Goal: Information Seeking & Learning: Learn about a topic

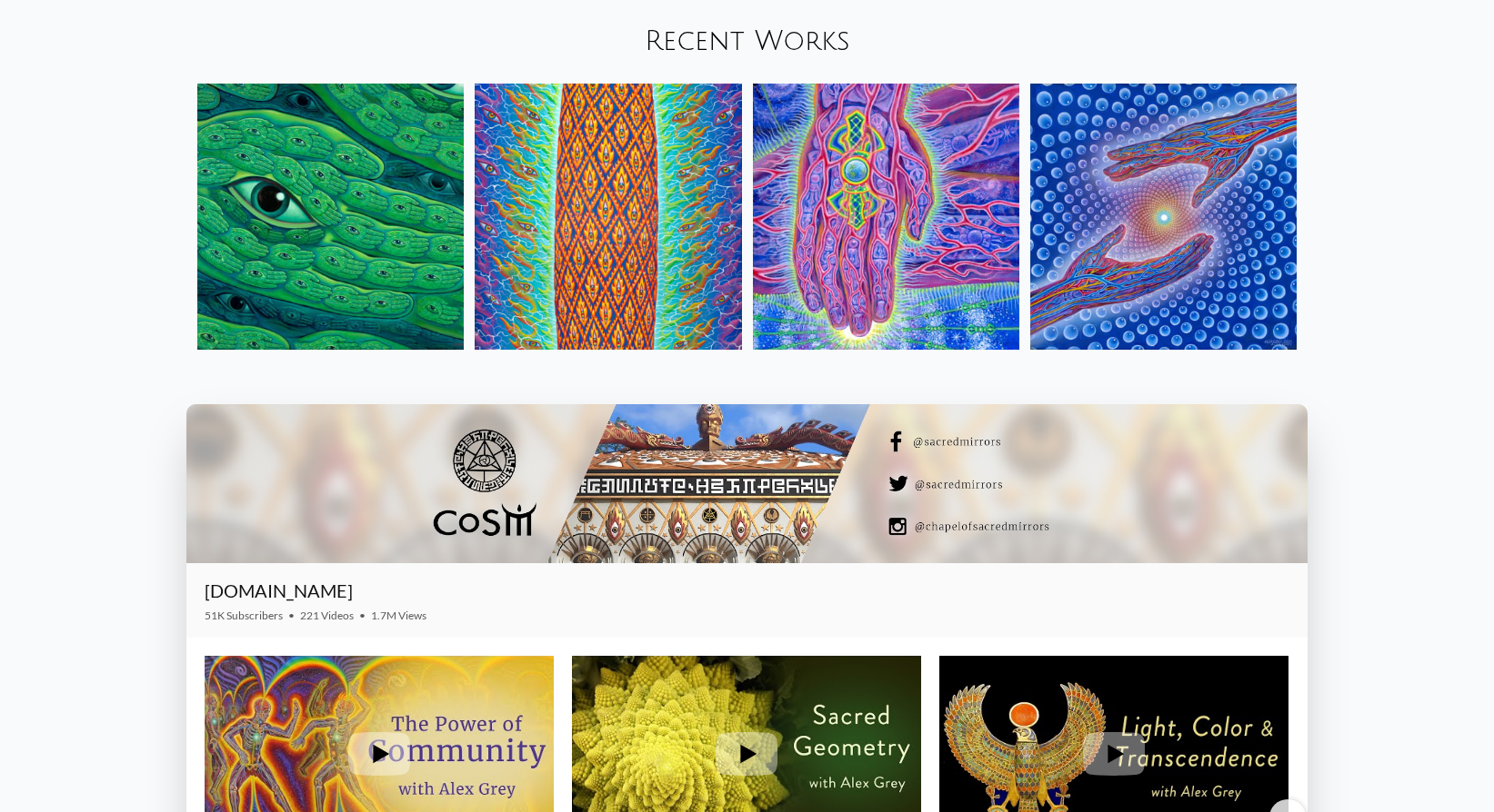
scroll to position [2512, 0]
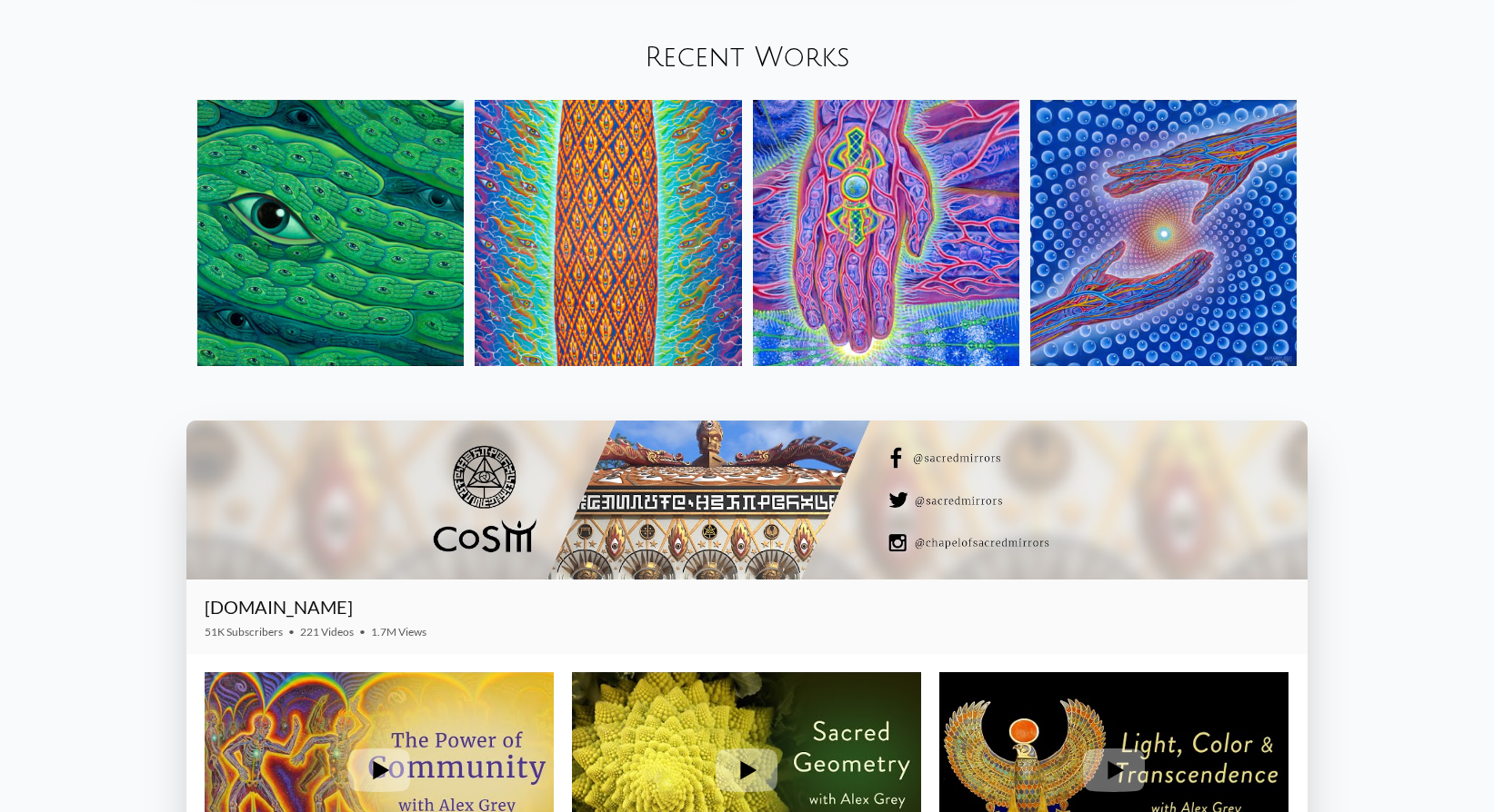
click at [324, 275] on img at bounding box center [330, 232] width 266 height 266
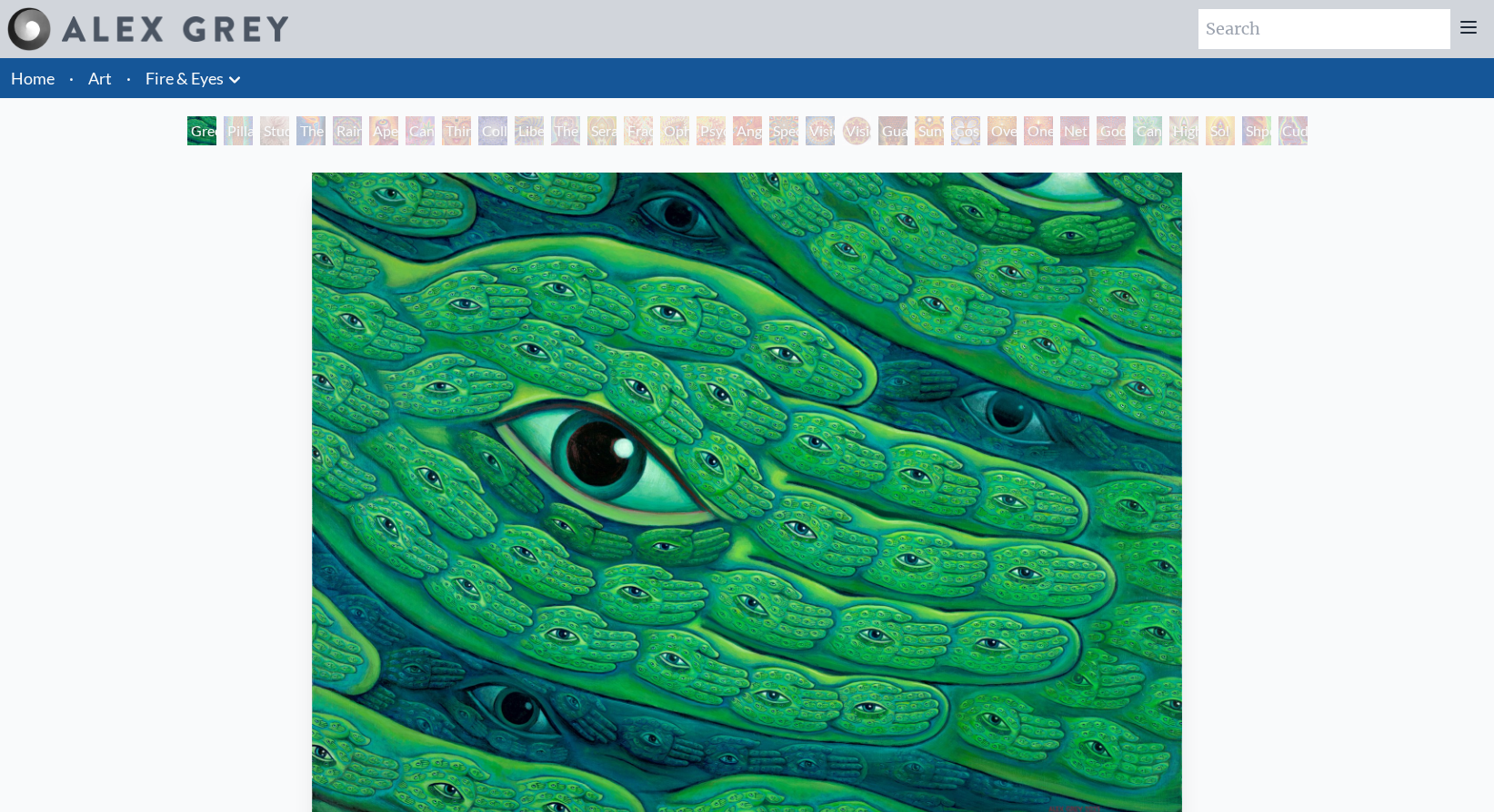
click at [234, 137] on div "Pillar of Awareness" at bounding box center [238, 131] width 29 height 29
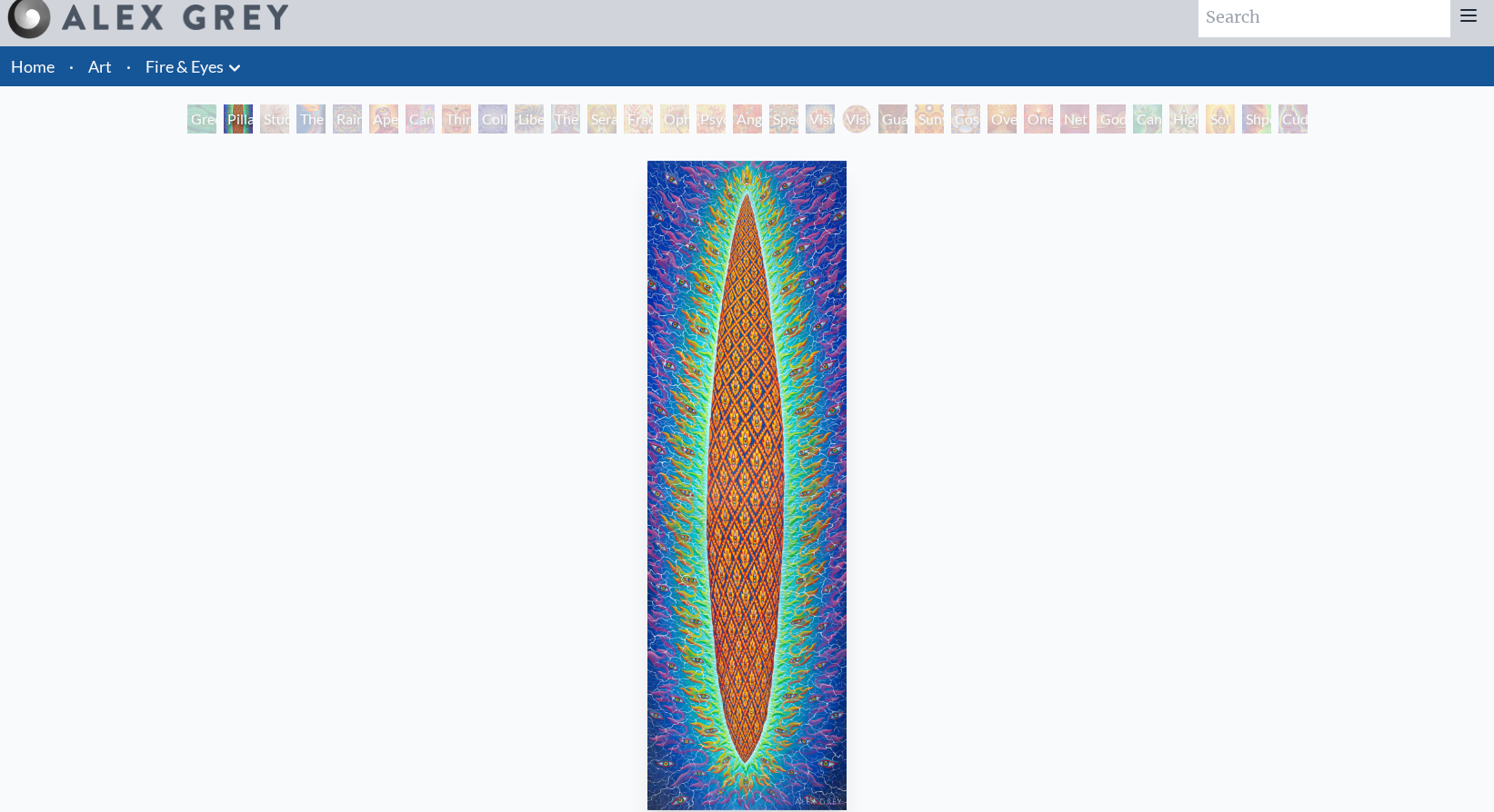
scroll to position [103, 0]
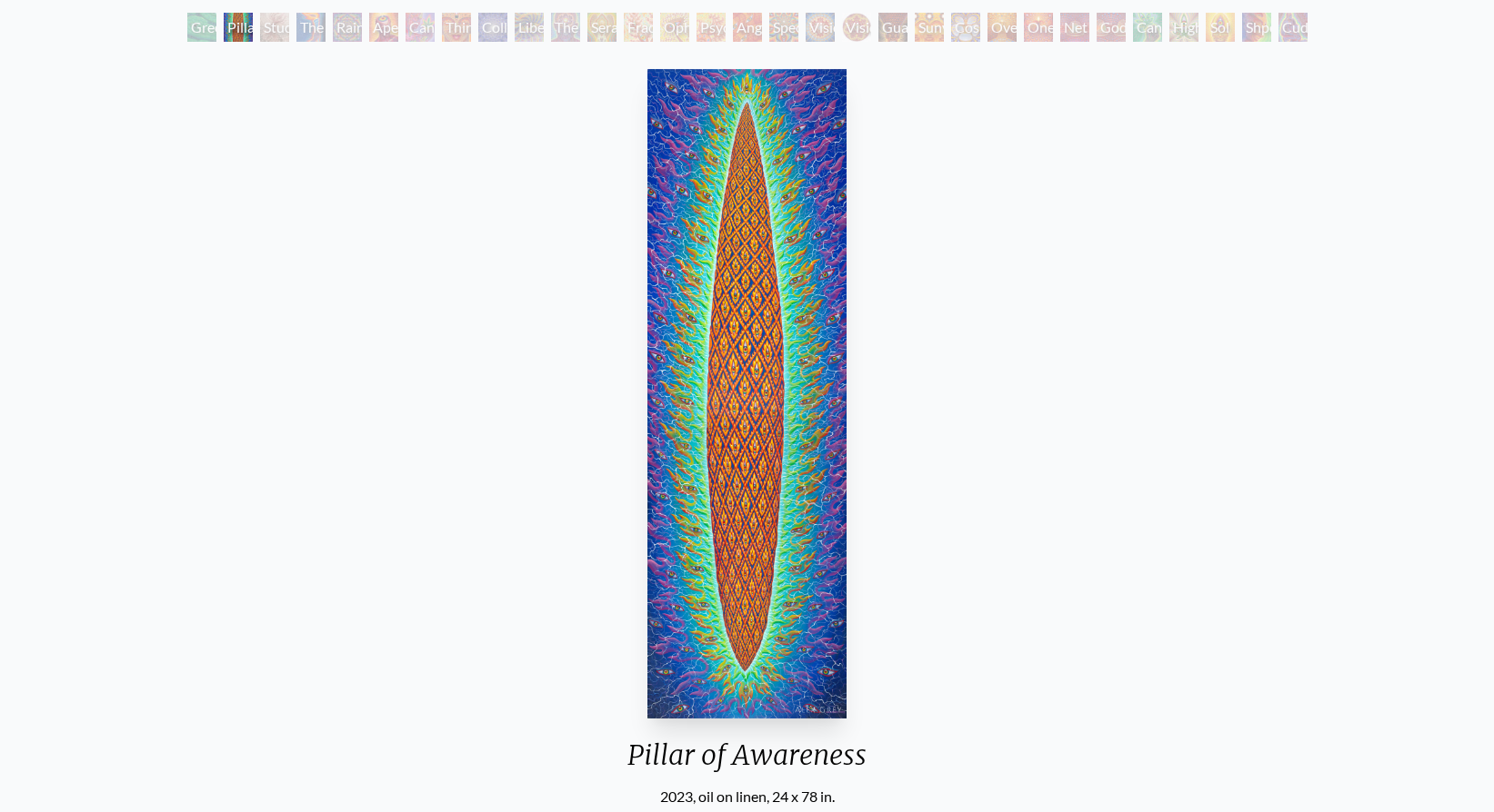
click at [281, 25] on div "Study for the Great Turn" at bounding box center [274, 27] width 29 height 29
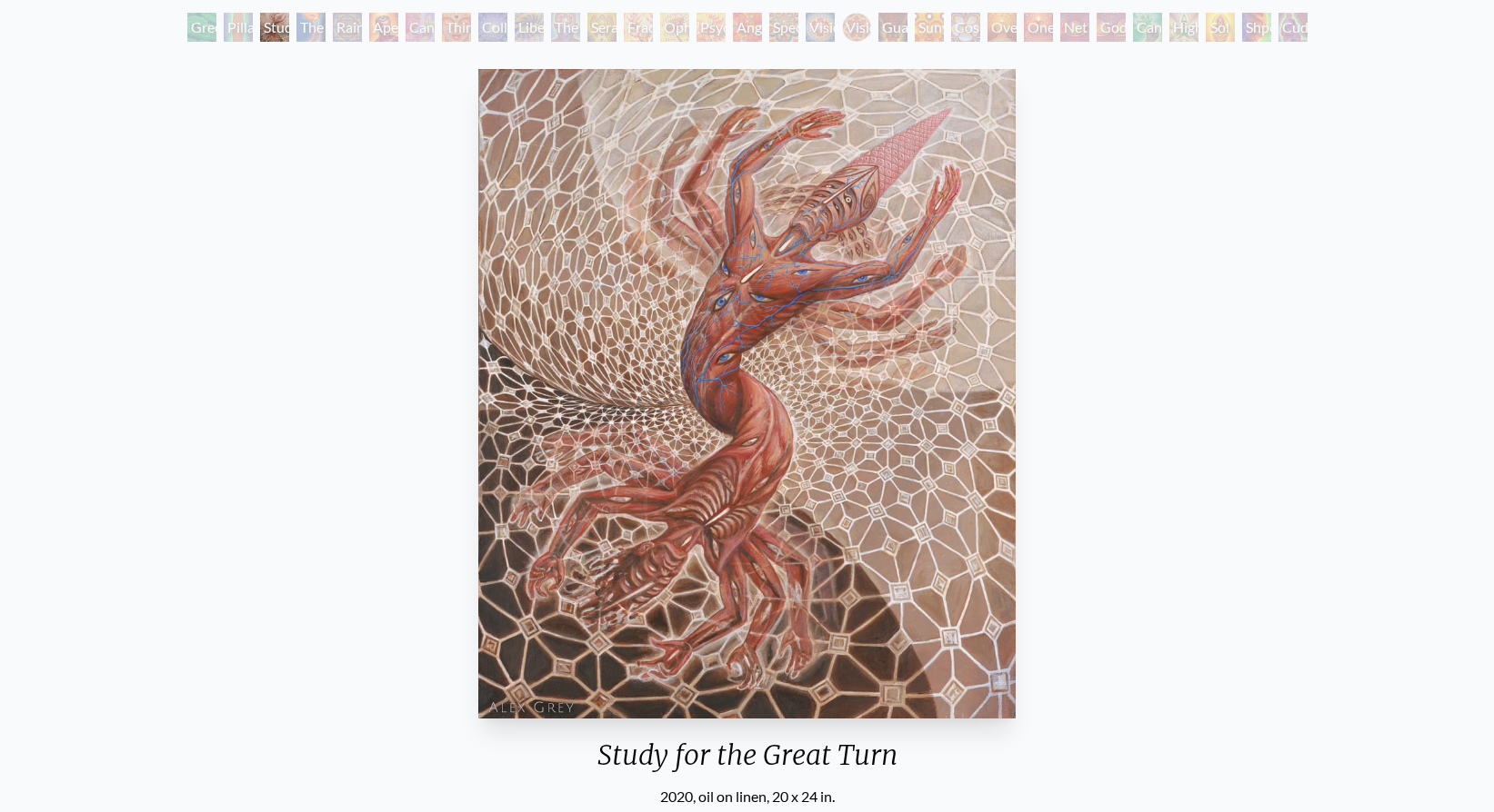
click at [370, 21] on div "Aperture" at bounding box center [383, 27] width 29 height 29
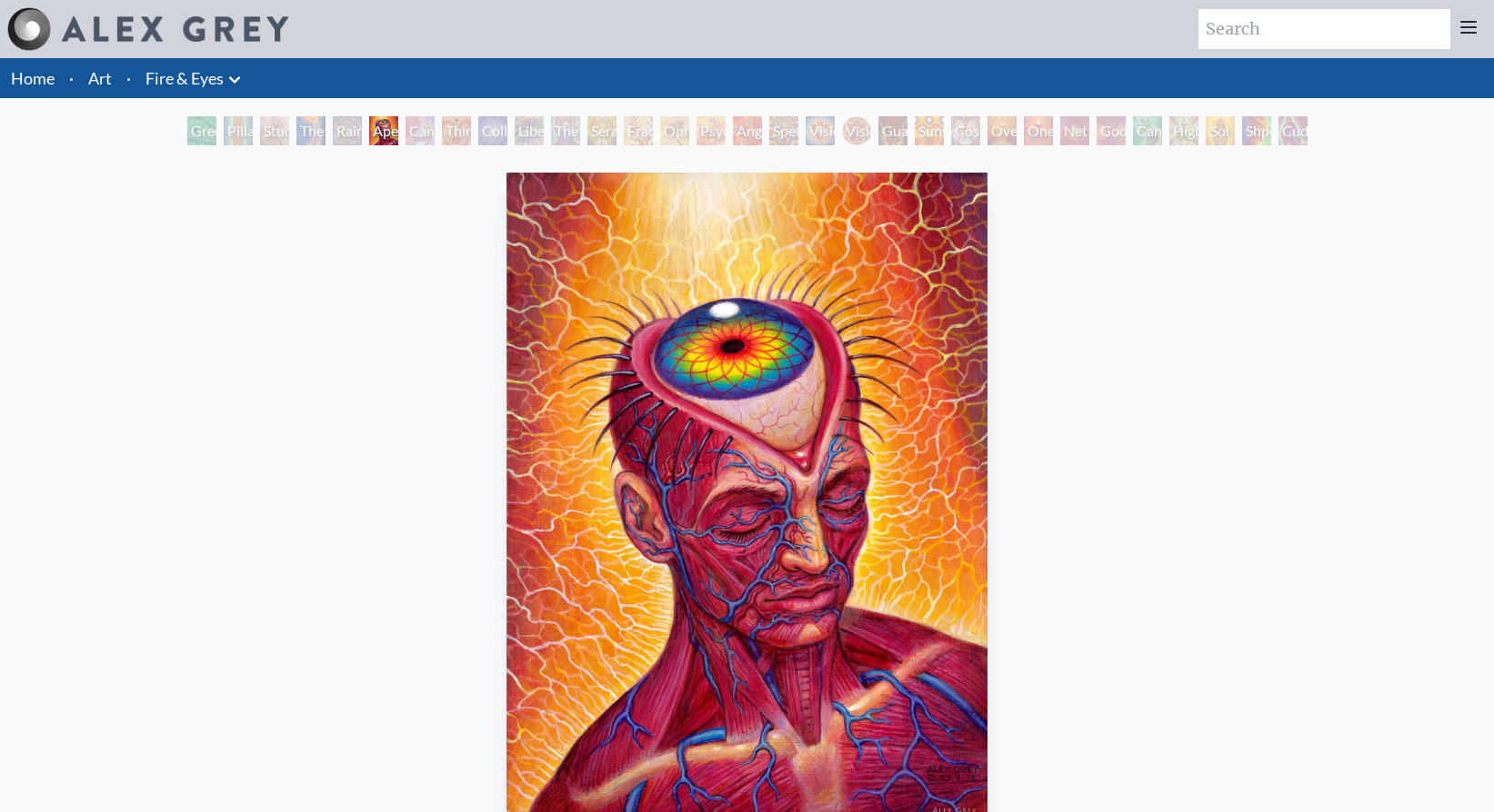
click at [429, 125] on div "Cannabis Sutra" at bounding box center [420, 131] width 29 height 29
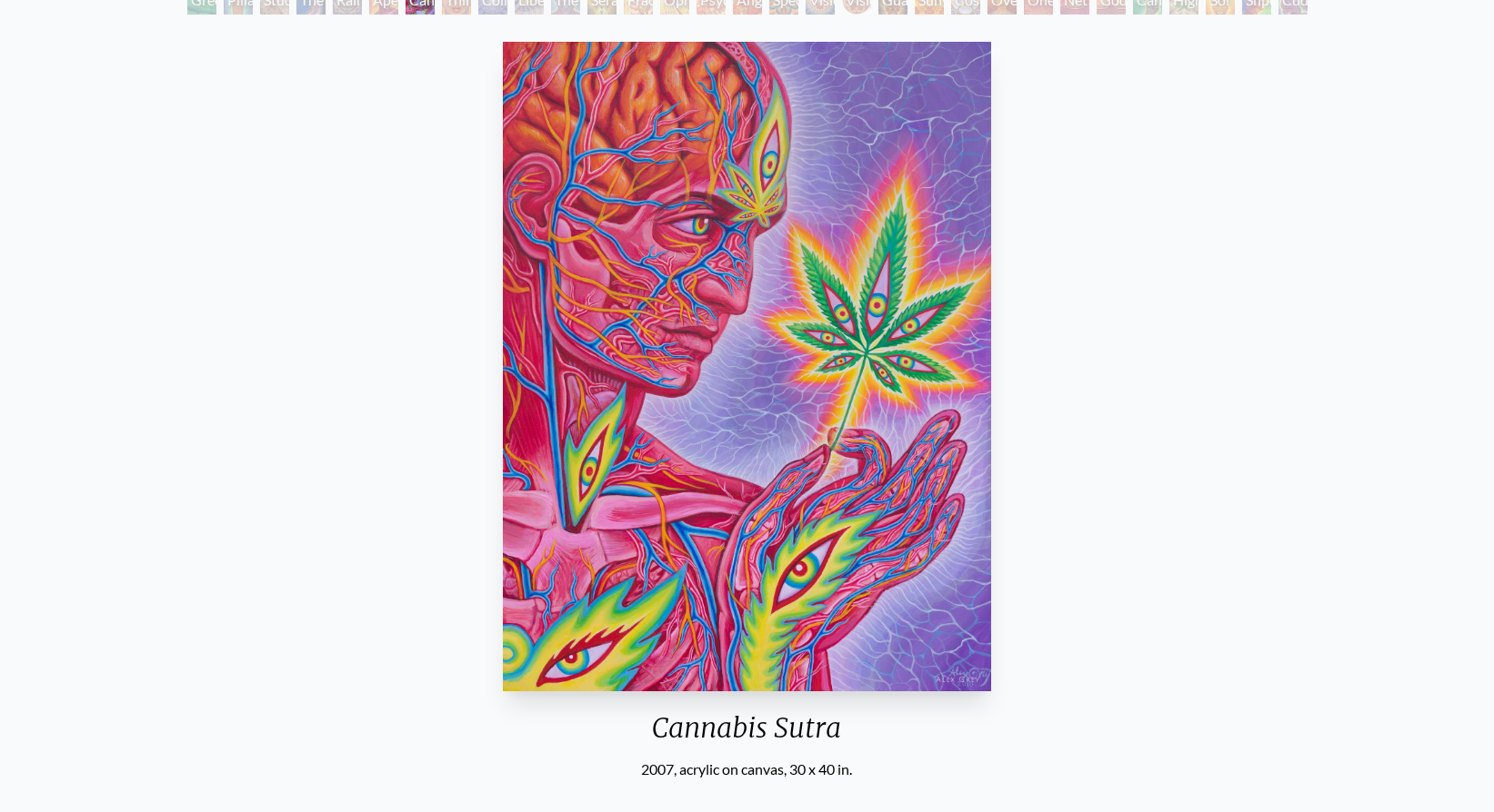
scroll to position [134, 0]
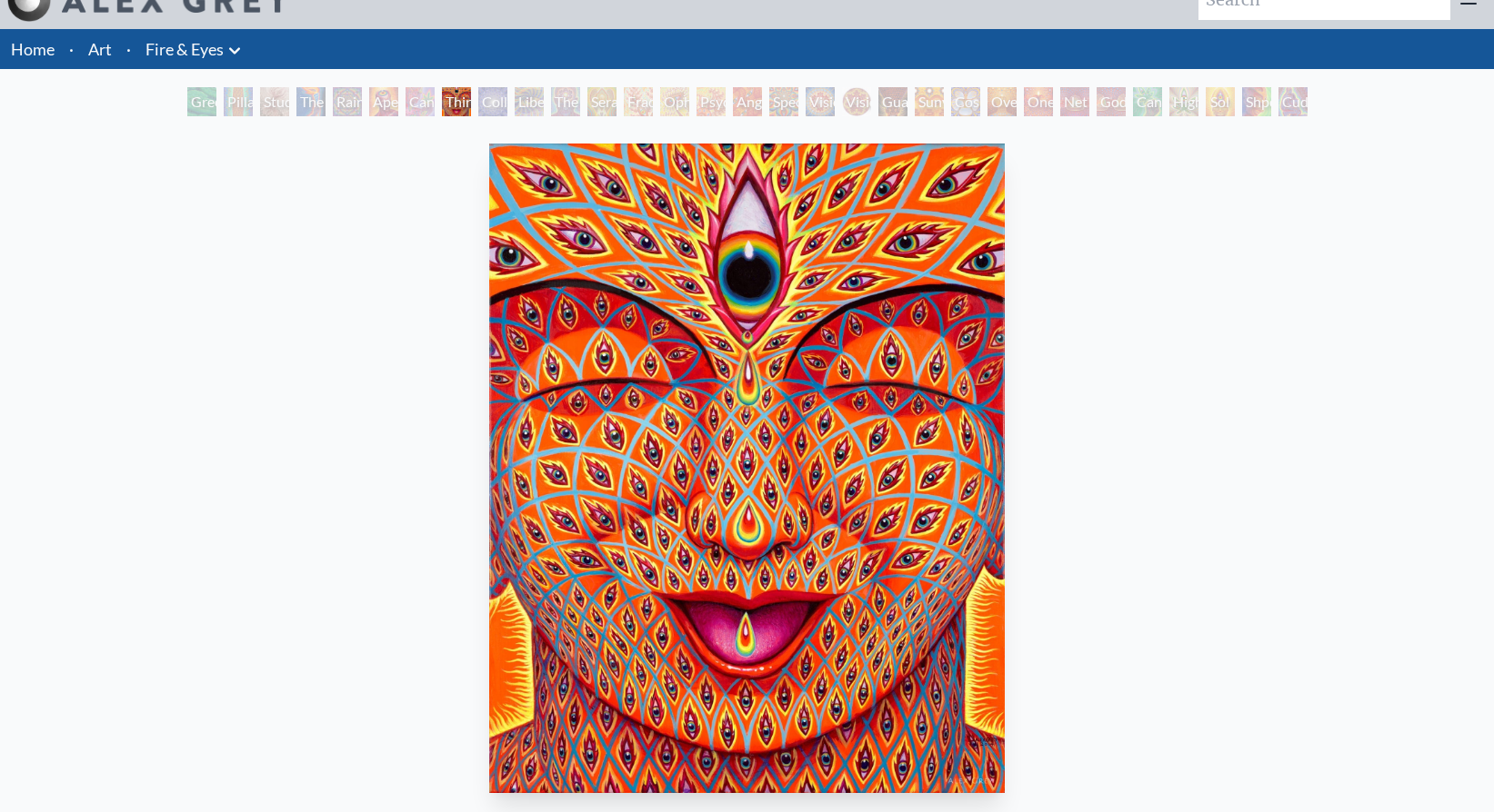
scroll to position [25, 0]
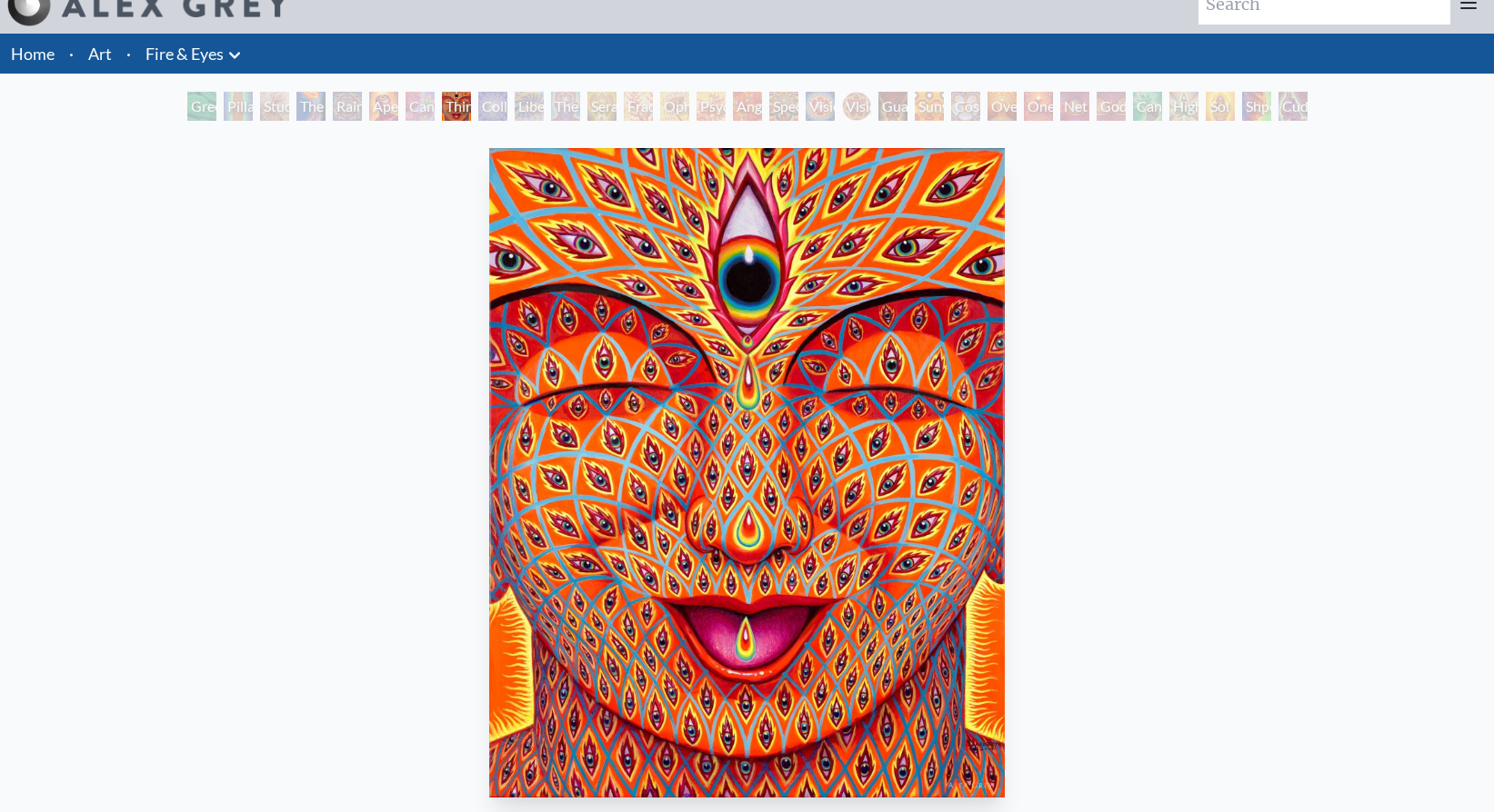
click at [471, 97] on div "Third Eye Tears of Joy" at bounding box center [457, 106] width 29 height 29
click at [543, 95] on div "Liberation Through Seeing" at bounding box center [529, 106] width 29 height 29
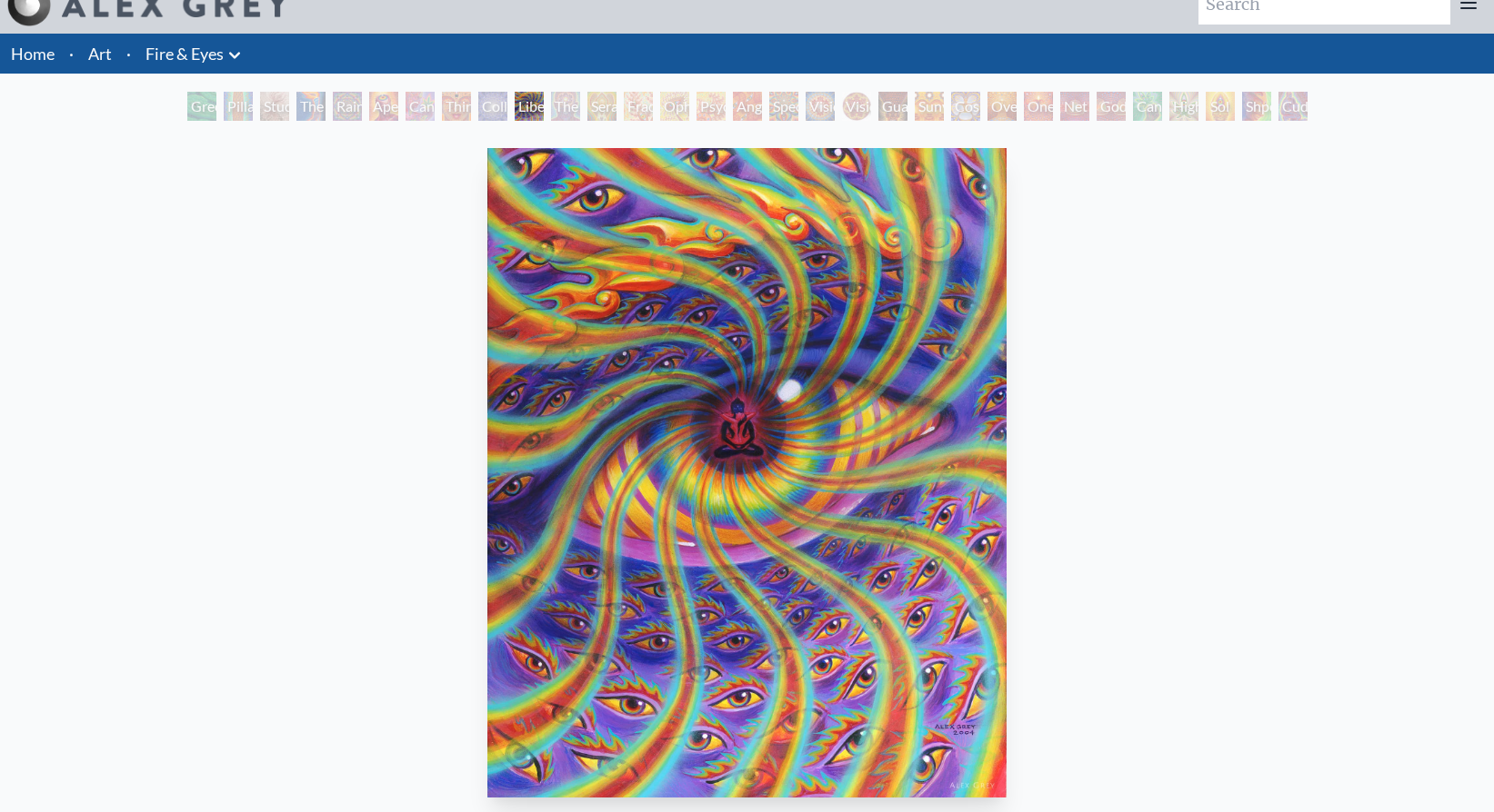
click at [571, 112] on div "The Seer" at bounding box center [565, 106] width 29 height 29
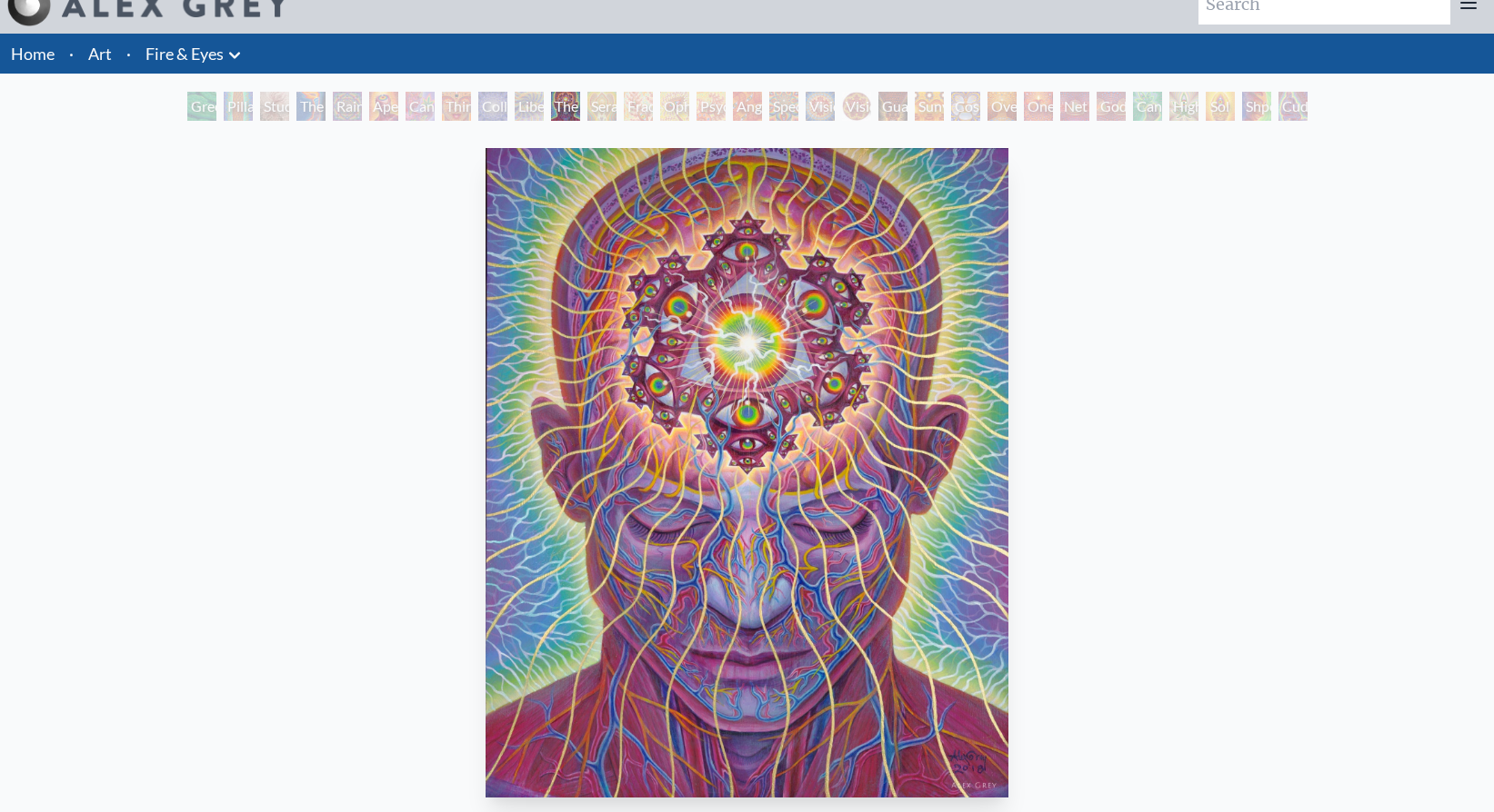
click at [617, 102] on div "Seraphic Transport Docking on the Third Eye" at bounding box center [602, 106] width 29 height 29
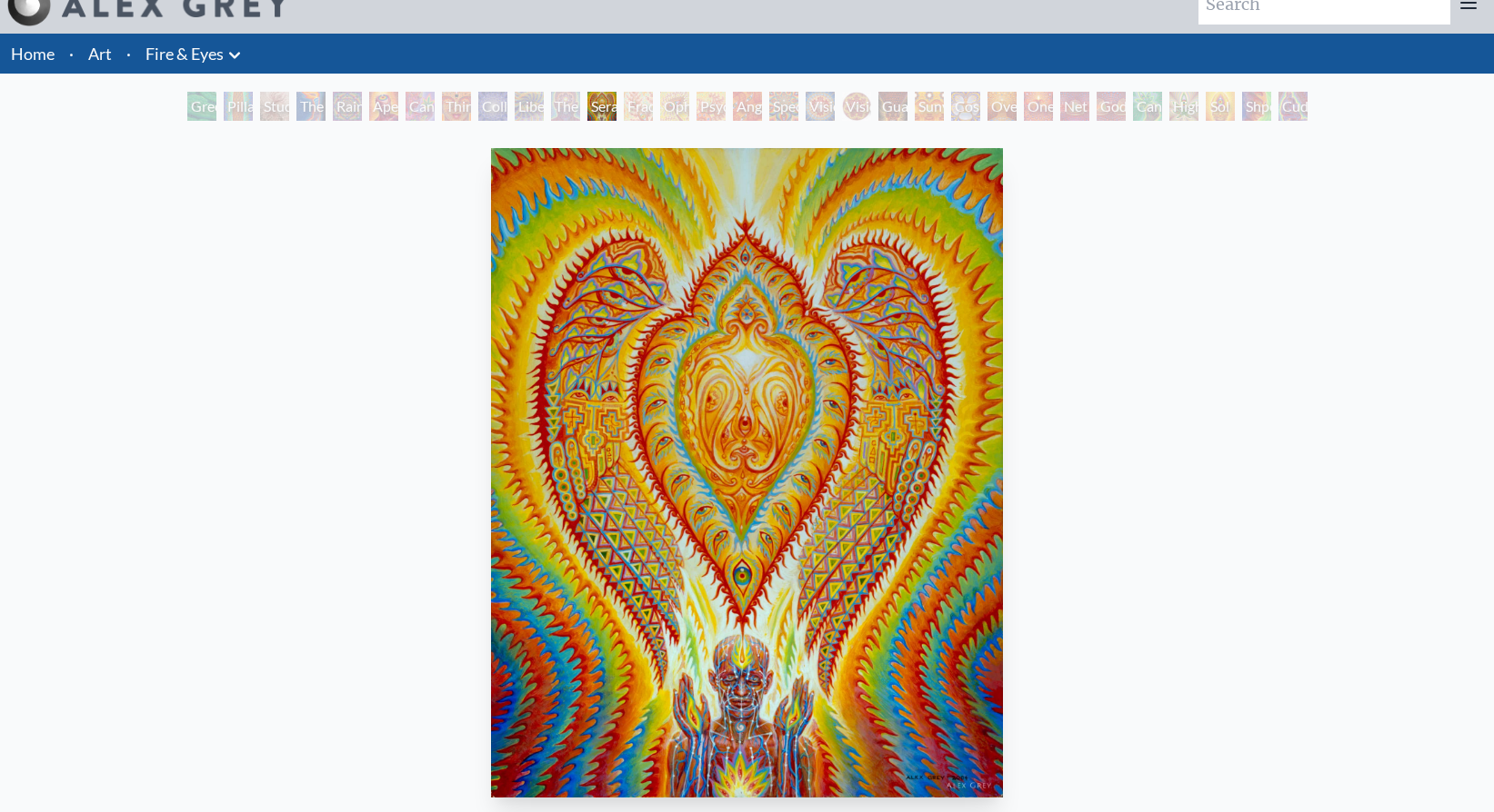
click at [762, 104] on div "Angel Skin" at bounding box center [747, 106] width 29 height 29
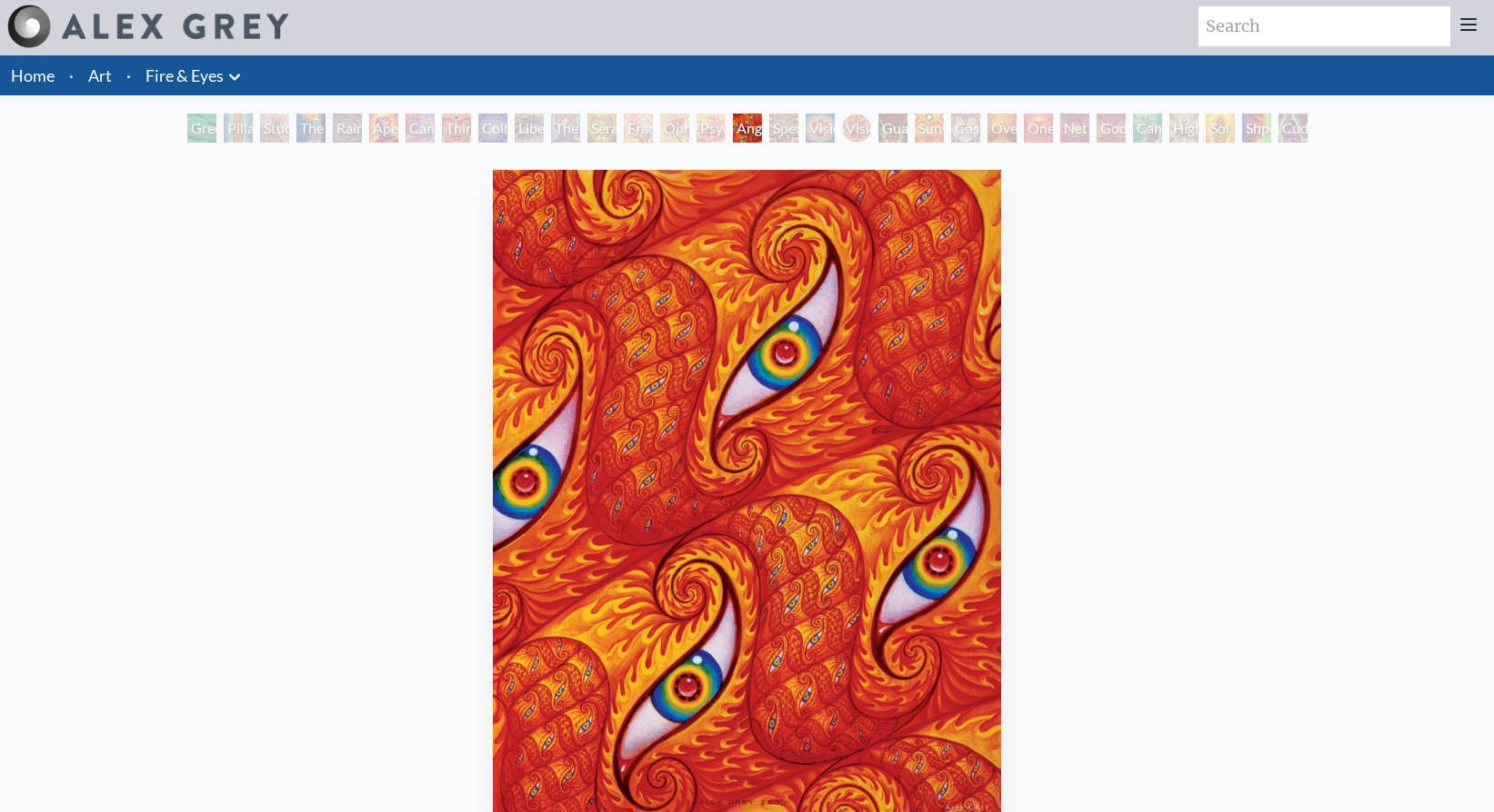
scroll to position [4, 0]
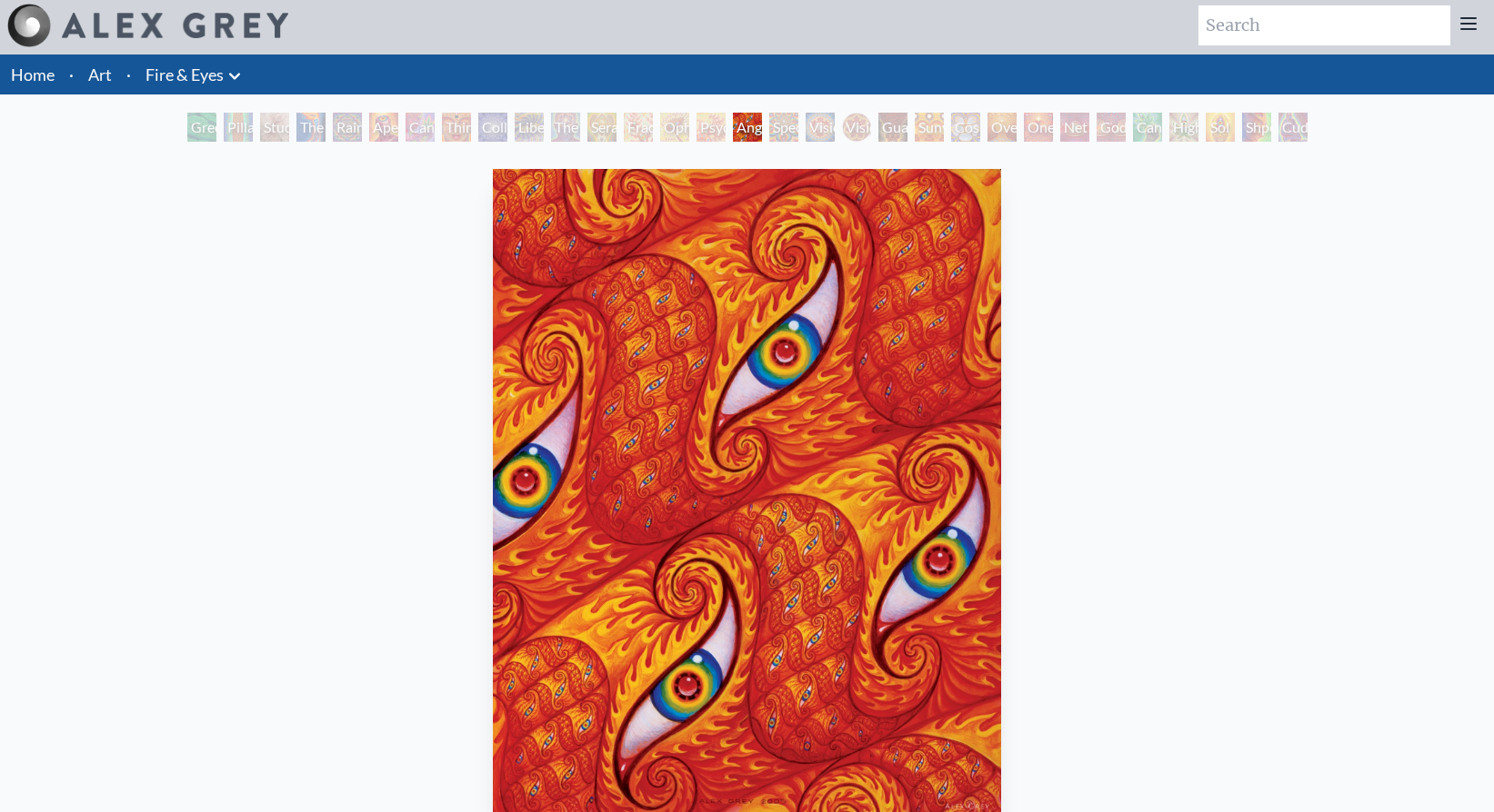
click at [908, 129] on div "Guardian of Infinite Vision" at bounding box center [893, 127] width 29 height 29
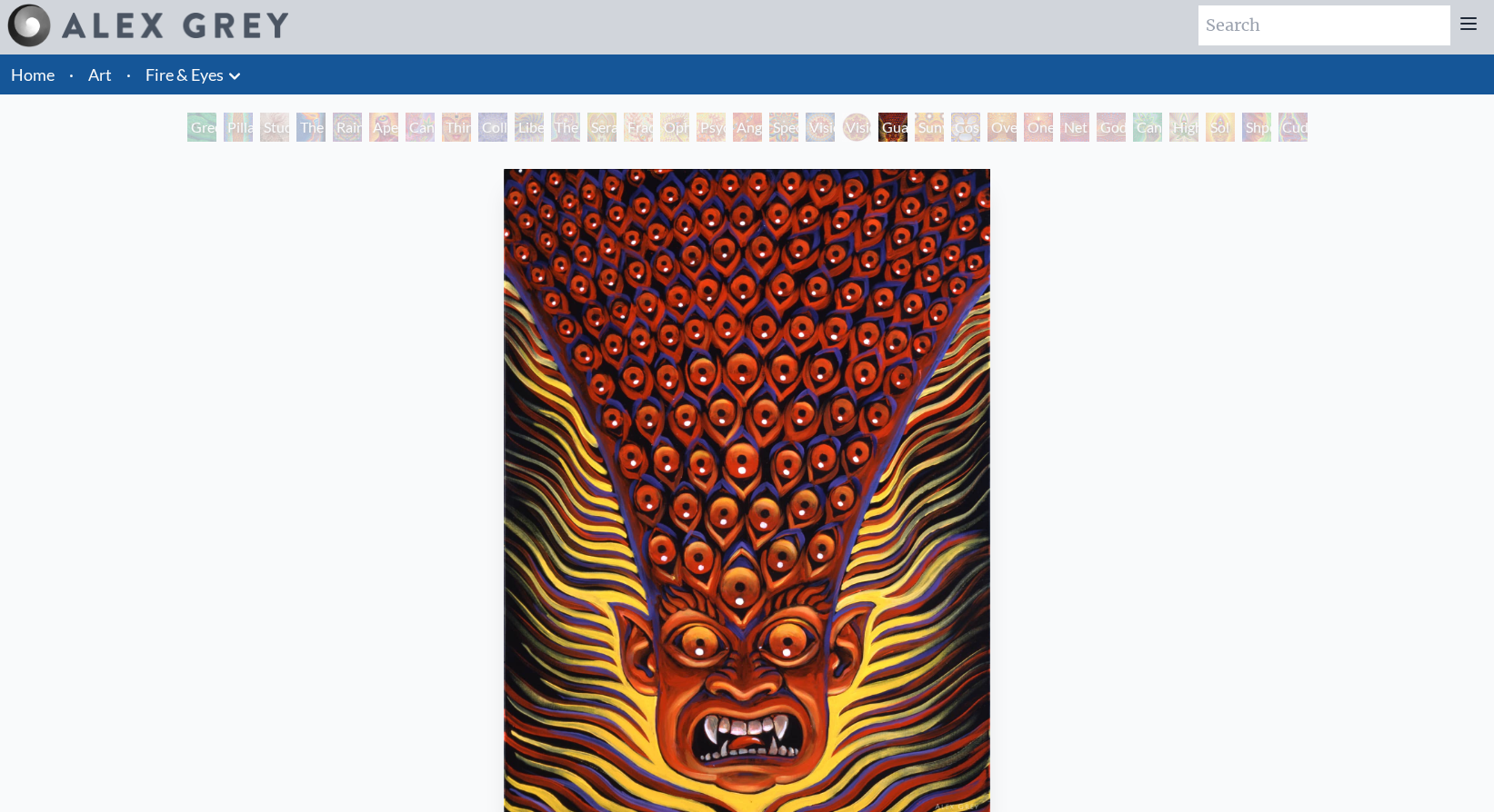
click at [989, 130] on div "Oversoul" at bounding box center [1002, 127] width 29 height 29
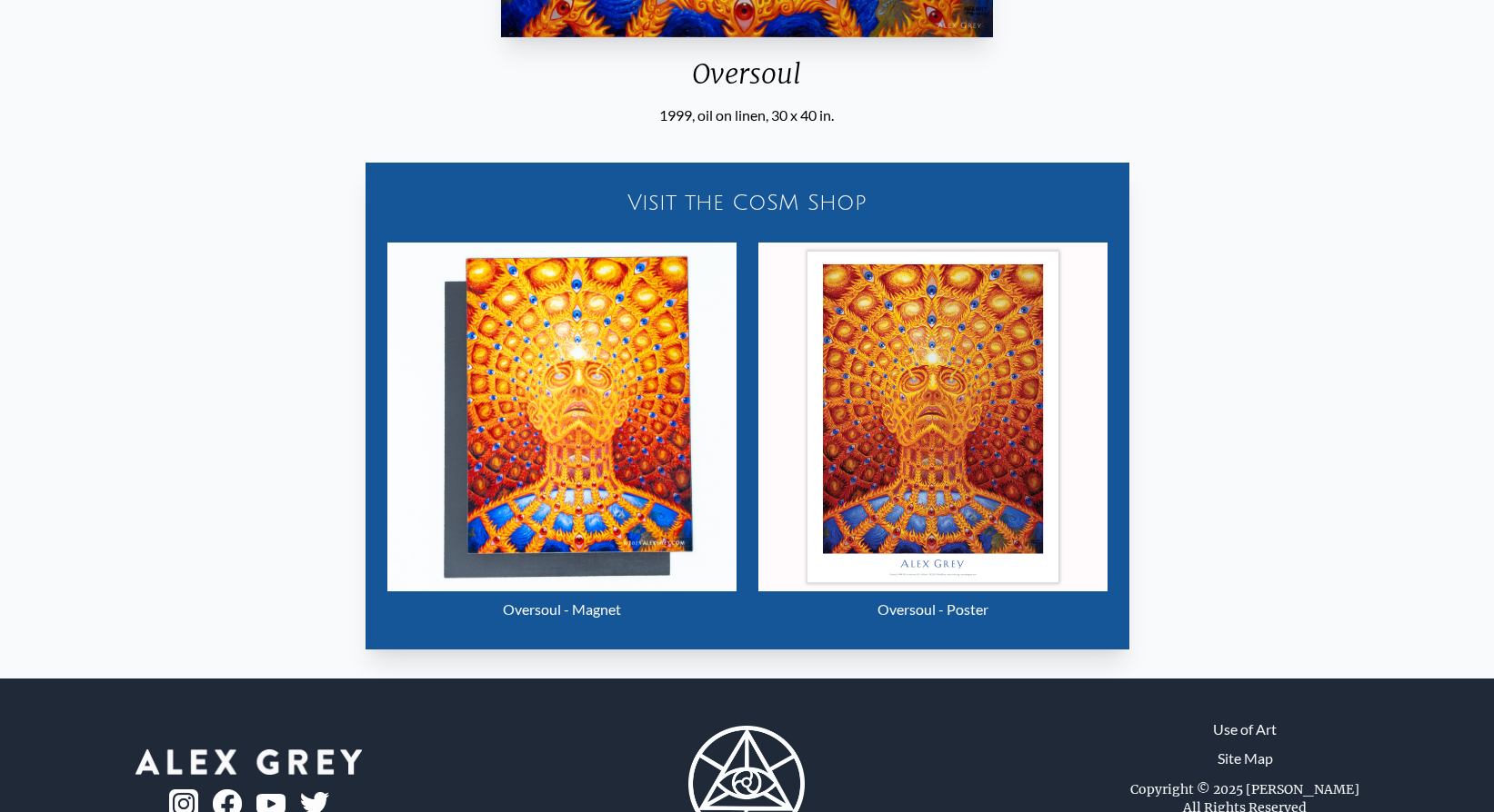
scroll to position [862, 0]
